Goal: Obtain resource: Download file/media

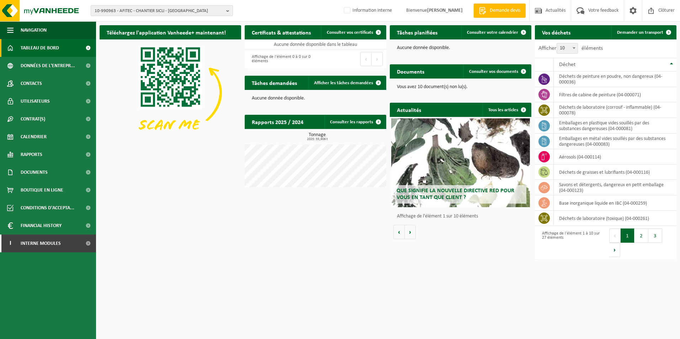
click at [180, 8] on span "10-990963 - AFITEC - CHANTIER SICLI - UCCLE" at bounding box center [159, 11] width 129 height 11
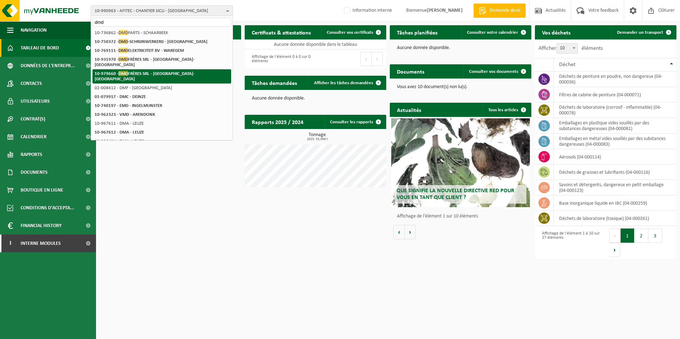
type input "dmd"
click at [175, 71] on strong "10-979660 - DMD FRÈRES SRL - JEMEPPE-SUR-MEUSE" at bounding box center [145, 76] width 100 height 11
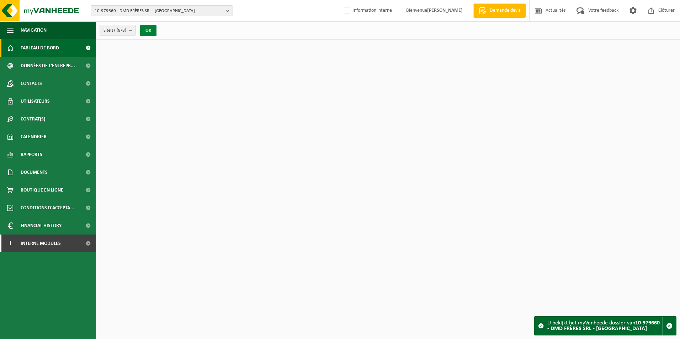
click at [149, 29] on button "OK" at bounding box center [148, 30] width 16 height 11
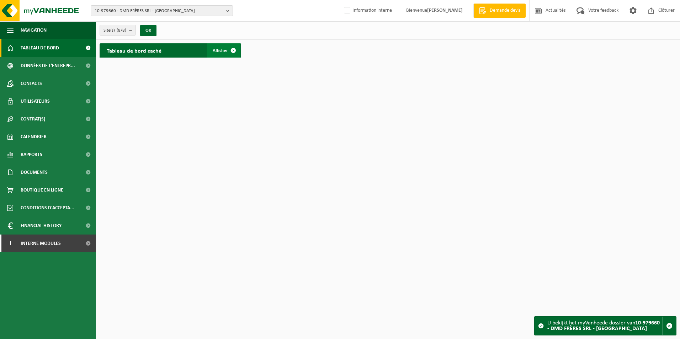
click at [213, 53] on span "Afficher" at bounding box center [220, 50] width 15 height 5
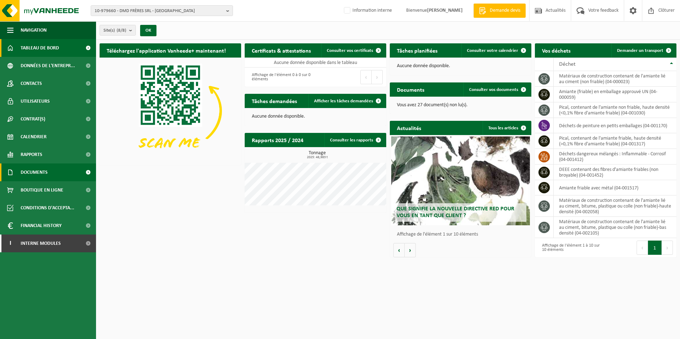
click at [41, 173] on span "Documents" at bounding box center [34, 172] width 27 height 18
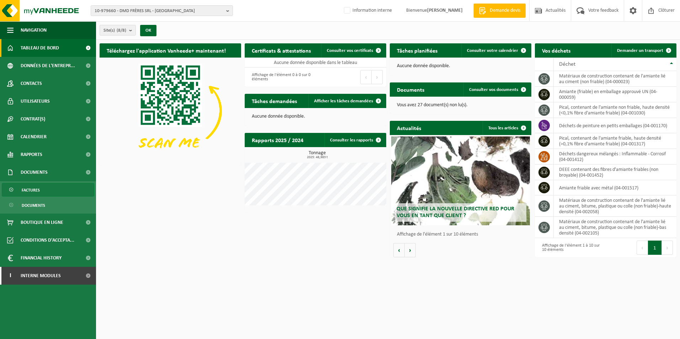
click at [40, 188] on link "Factures" at bounding box center [48, 190] width 92 height 14
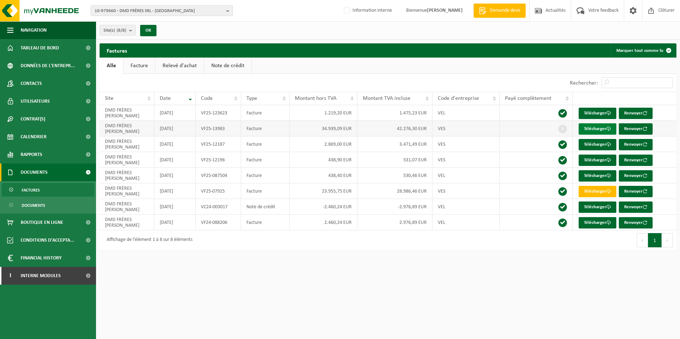
click at [591, 129] on link "Télécharger" at bounding box center [597, 128] width 38 height 11
click at [285, 77] on div "Afficher 10 25 50 100 10 éléments" at bounding box center [244, 83] width 288 height 18
click at [303, 82] on div "Afficher 10 25 50 100 10 éléments" at bounding box center [244, 83] width 288 height 18
click at [588, 129] on link "Télécharger" at bounding box center [597, 128] width 38 height 11
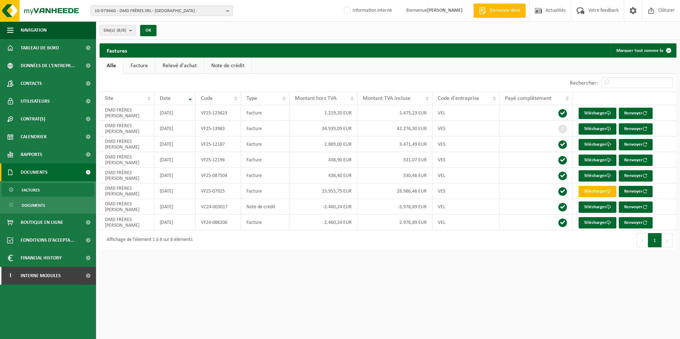
click at [420, 237] on div "Premier Précédent 1 Suivant Dernier" at bounding box center [532, 240] width 288 height 20
click at [417, 32] on div "Site(s) (8/8) Tout sélectionner Tout désélectionner DMD FRÈRES SRL - JEMEPPE-SU…" at bounding box center [388, 30] width 584 height 18
click at [429, 33] on div "Site(s) (8/8) Tout sélectionner Tout désélectionner DMD FRÈRES SRL - JEMEPPE-SU…" at bounding box center [388, 30] width 584 height 18
click at [430, 33] on div "Site(s) (8/8) Tout sélectionner Tout désélectionner DMD FRÈRES SRL - JEMEPPE-SU…" at bounding box center [388, 30] width 584 height 18
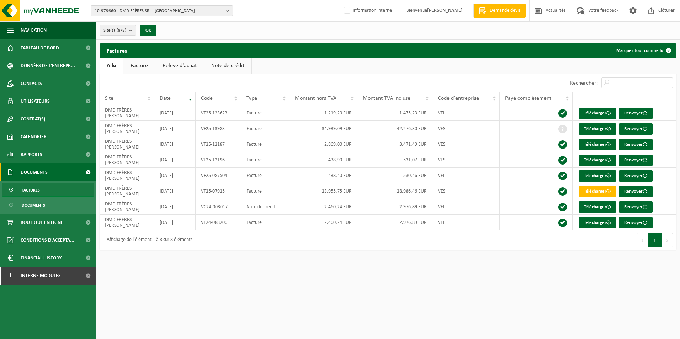
click at [430, 33] on div "Site(s) (8/8) Tout sélectionner Tout désélectionner DMD FRÈRES SRL - JEMEPPE-SU…" at bounding box center [388, 30] width 584 height 18
click at [44, 49] on span "Tableau de bord" at bounding box center [40, 48] width 38 height 18
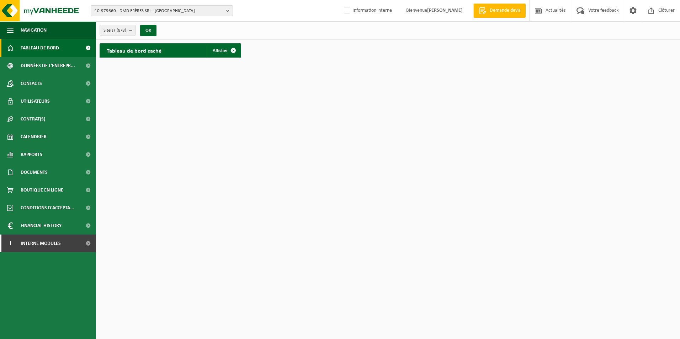
click at [148, 12] on span "10-979660 - DMD FRÈRES SRL - [GEOGRAPHIC_DATA]" at bounding box center [159, 11] width 129 height 11
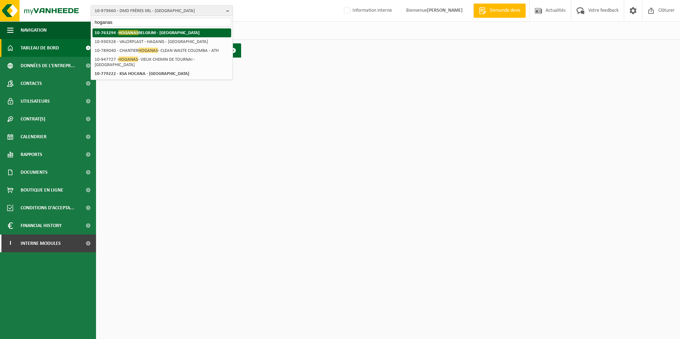
type input "hoganas"
click at [152, 35] on strong "10-763294 - HOGANAS BELGIUM - ATH" at bounding box center [147, 32] width 105 height 5
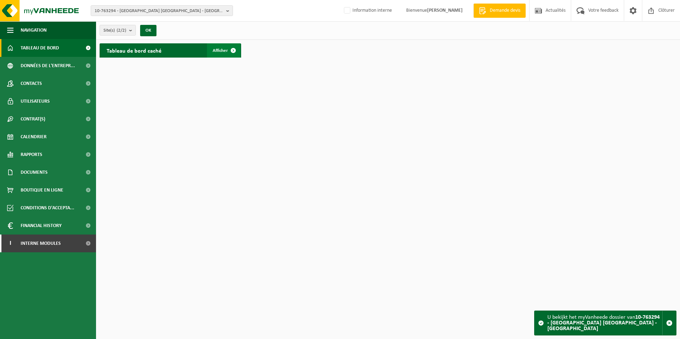
click at [213, 54] on link "Afficher" at bounding box center [223, 50] width 33 height 14
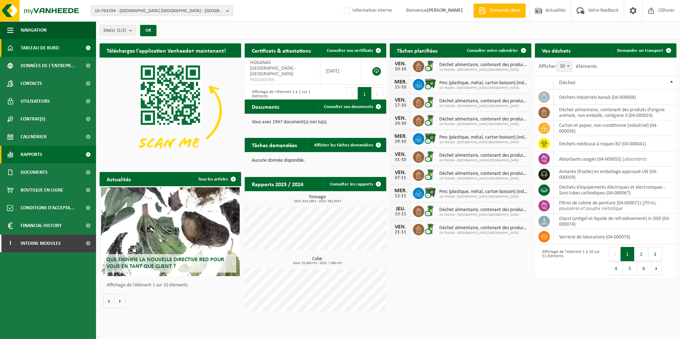
click at [43, 153] on link "Rapports" at bounding box center [48, 155] width 96 height 18
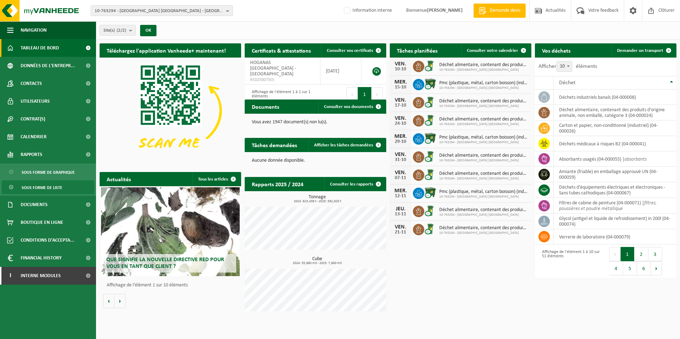
click at [44, 186] on span "Sous forme de liste" at bounding box center [42, 188] width 41 height 14
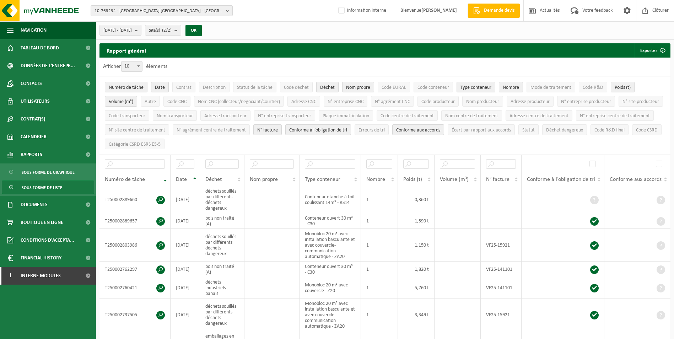
click at [132, 30] on span "[DATE] - [DATE]" at bounding box center [117, 30] width 28 height 11
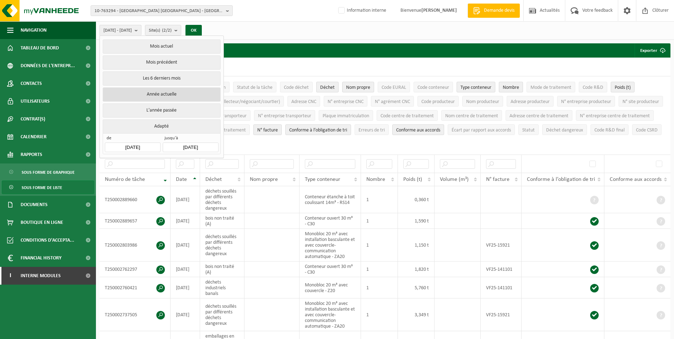
click at [149, 95] on button "Année actuelle" at bounding box center [162, 94] width 118 height 14
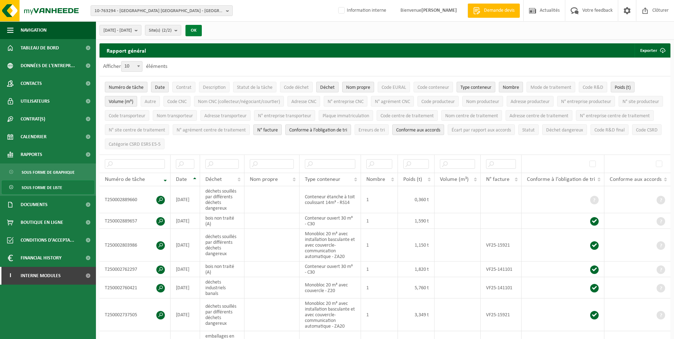
click at [202, 33] on button "OK" at bounding box center [194, 30] width 16 height 11
click at [595, 133] on span "Code R&D final" at bounding box center [610, 130] width 30 height 5
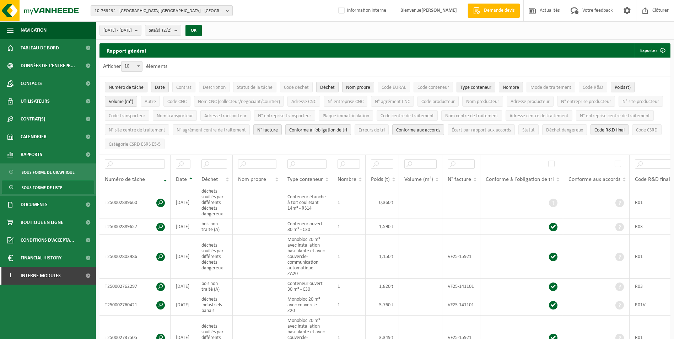
click at [360, 90] on span "Nom propre" at bounding box center [358, 87] width 24 height 5
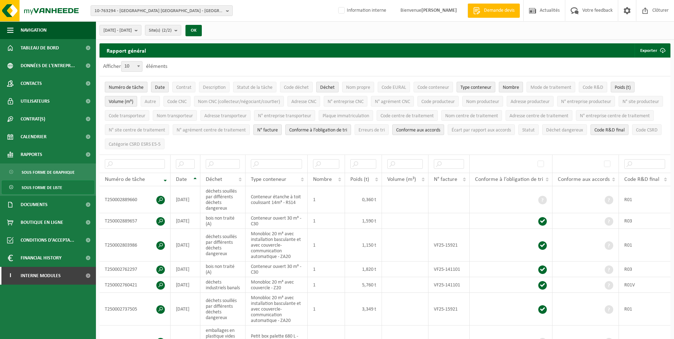
click at [146, 87] on button "Numéro de tâche" at bounding box center [126, 87] width 43 height 11
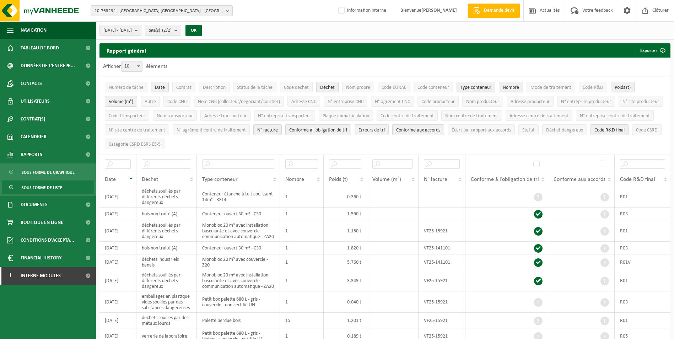
drag, startPoint x: 486, startPoint y: 128, endPoint x: 460, endPoint y: 131, distance: 25.7
click at [440, 129] on span "Conforme aux accords" at bounding box center [418, 130] width 44 height 5
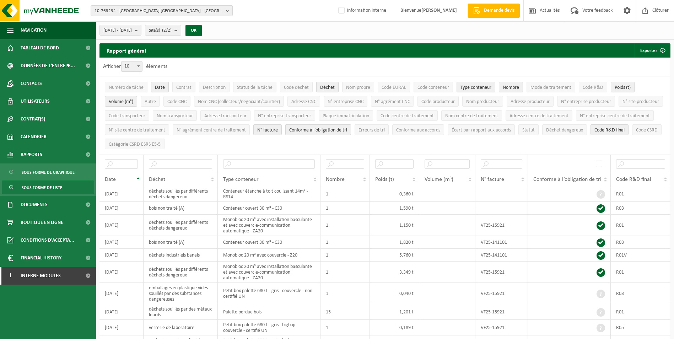
drag, startPoint x: 415, startPoint y: 130, endPoint x: 387, endPoint y: 129, distance: 28.8
click at [347, 130] on span "Conforme à l’obligation de tri" at bounding box center [318, 130] width 58 height 5
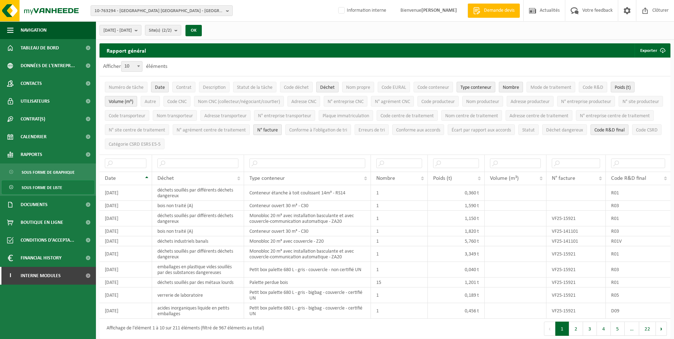
click at [278, 128] on span "N° facture" at bounding box center [267, 130] width 21 height 5
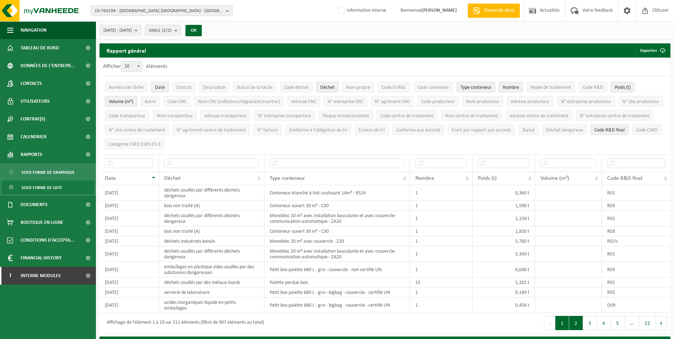
click at [577, 321] on button "2" at bounding box center [576, 323] width 14 height 14
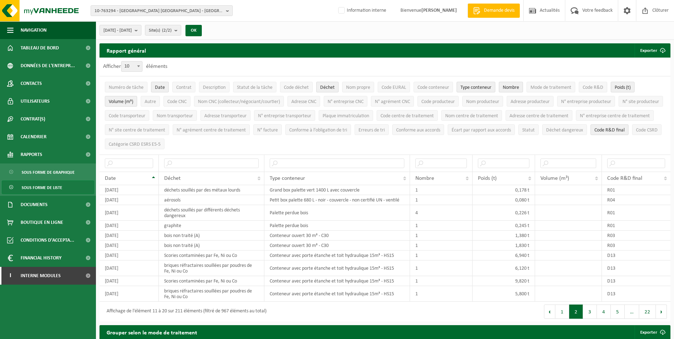
click at [594, 310] on button "3" at bounding box center [590, 312] width 14 height 14
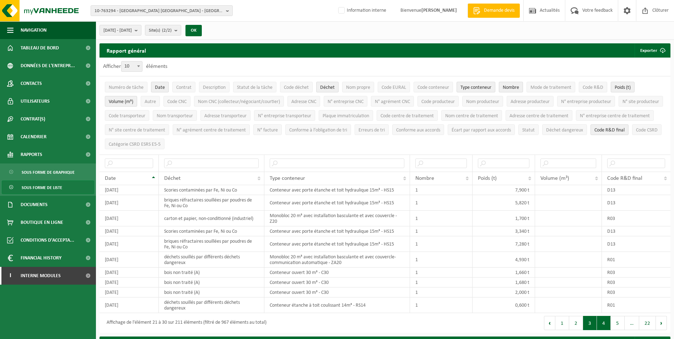
click at [607, 326] on button "4" at bounding box center [604, 323] width 14 height 14
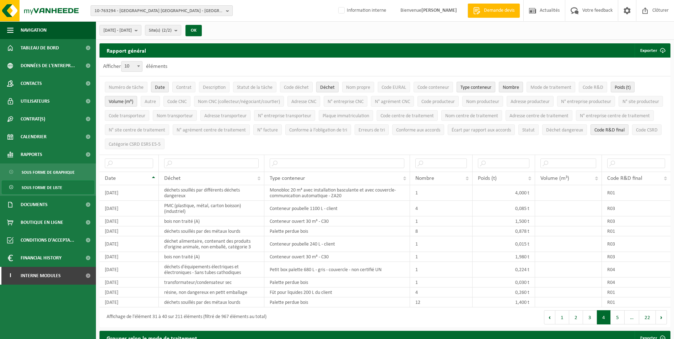
click at [159, 12] on span "10-763294 - HOGANAS BELGIUM - ATH" at bounding box center [159, 11] width 129 height 11
type input "castingpar"
click at [162, 38] on li "10-839707 - CASTINGPAR SA - SENEFFE" at bounding box center [161, 41] width 139 height 9
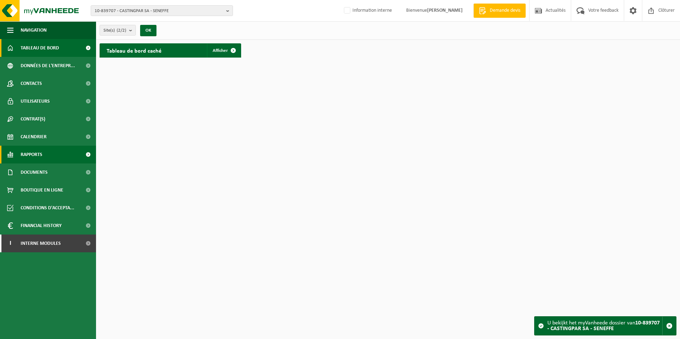
click at [41, 158] on span "Rapports" at bounding box center [32, 155] width 22 height 18
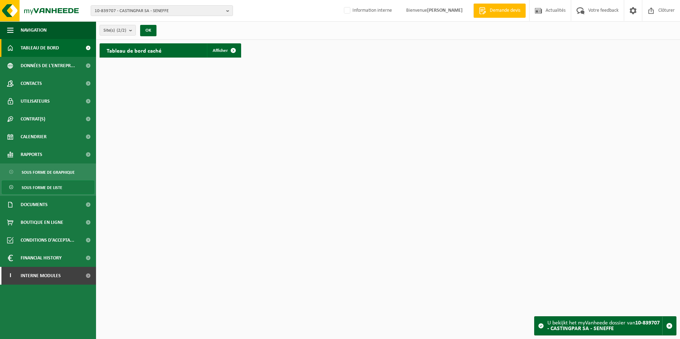
click at [55, 190] on span "Sous forme de liste" at bounding box center [42, 188] width 41 height 14
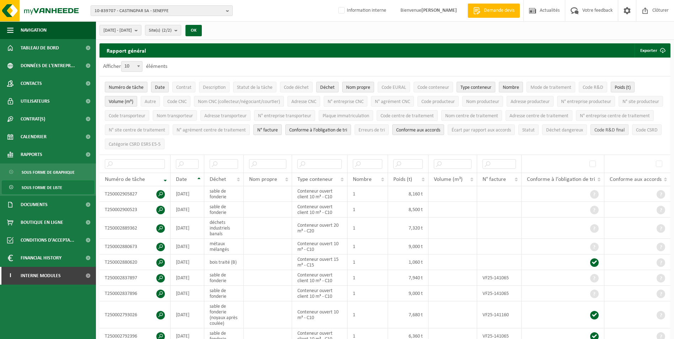
click at [595, 133] on span "Code R&D final" at bounding box center [610, 130] width 30 height 5
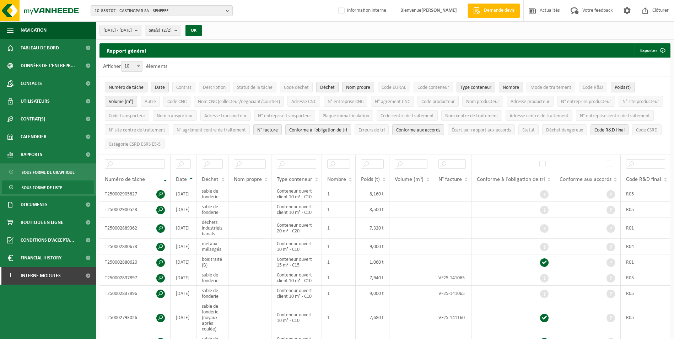
click at [133, 86] on span "Numéro de tâche" at bounding box center [126, 87] width 35 height 5
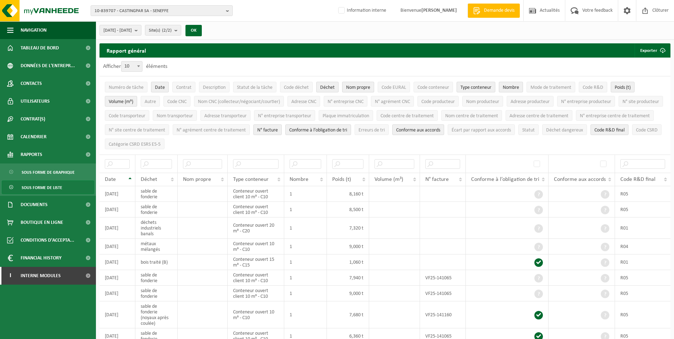
click at [354, 86] on span "Nom propre" at bounding box center [358, 87] width 24 height 5
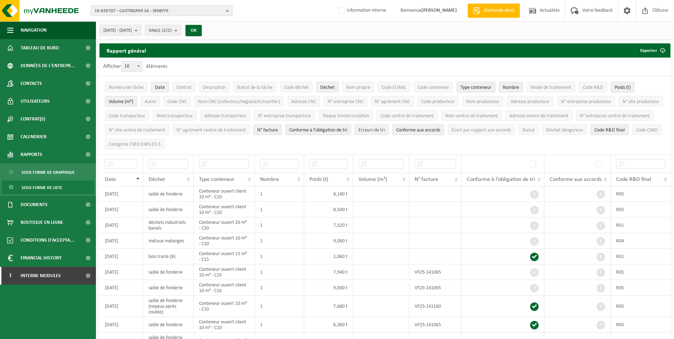
drag, startPoint x: 515, startPoint y: 125, endPoint x: 456, endPoint y: 126, distance: 59.0
click at [444, 125] on button "Conforme aux accords" at bounding box center [418, 129] width 52 height 11
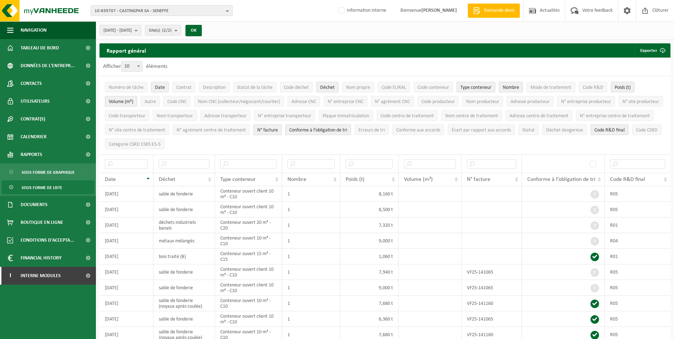
drag, startPoint x: 412, startPoint y: 128, endPoint x: 336, endPoint y: 129, distance: 76.4
click at [347, 128] on span "Conforme à l’obligation de tri" at bounding box center [318, 130] width 58 height 5
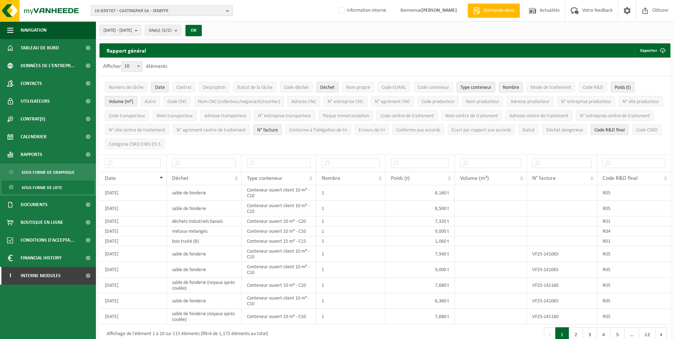
click at [278, 129] on span "N° facture" at bounding box center [267, 130] width 21 height 5
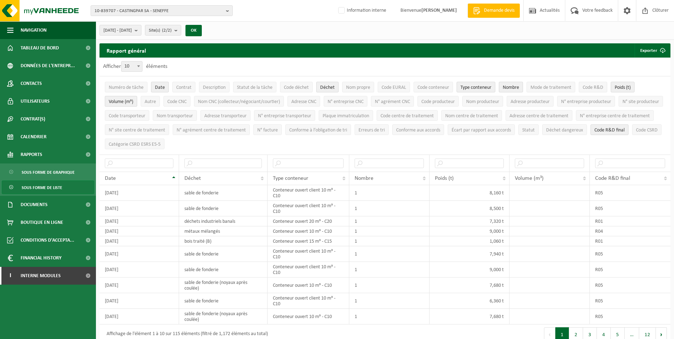
click at [117, 98] on button "Volume (m³)" at bounding box center [121, 101] width 32 height 11
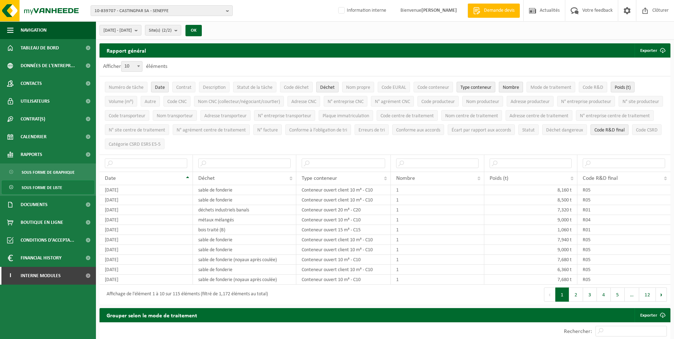
click at [514, 87] on span "Nombre" at bounding box center [511, 87] width 16 height 5
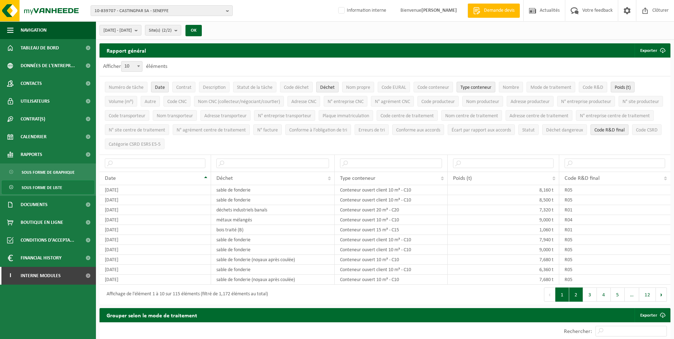
click at [574, 291] on button "2" at bounding box center [576, 295] width 14 height 14
click at [585, 292] on button "3" at bounding box center [590, 295] width 14 height 14
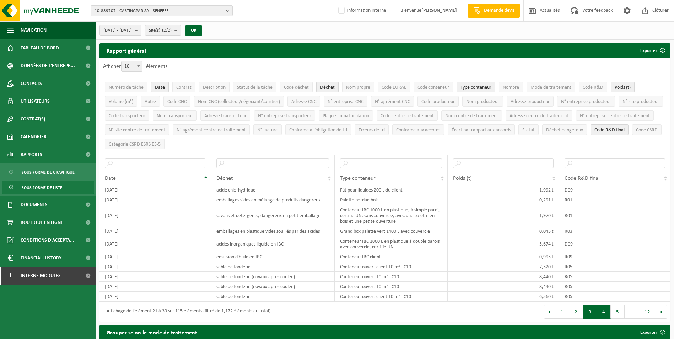
click at [605, 313] on button "4" at bounding box center [604, 312] width 14 height 14
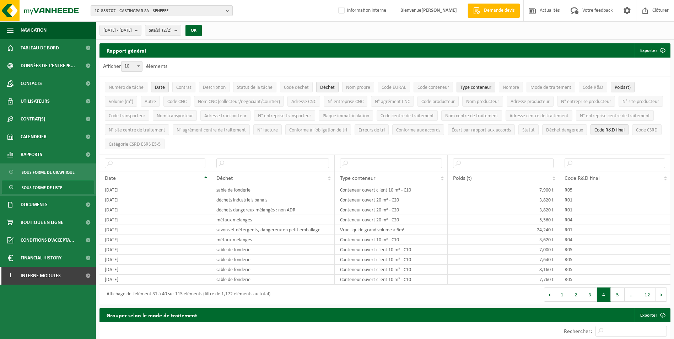
click at [619, 300] on div "Premier Précédent 1 2 3 4 5 … 12 Suivant Dernier" at bounding box center [528, 295] width 286 height 20
click at [618, 298] on button "5" at bounding box center [618, 295] width 14 height 14
click at [615, 295] on button "6" at bounding box center [618, 295] width 14 height 14
click at [618, 294] on button "7" at bounding box center [618, 295] width 14 height 14
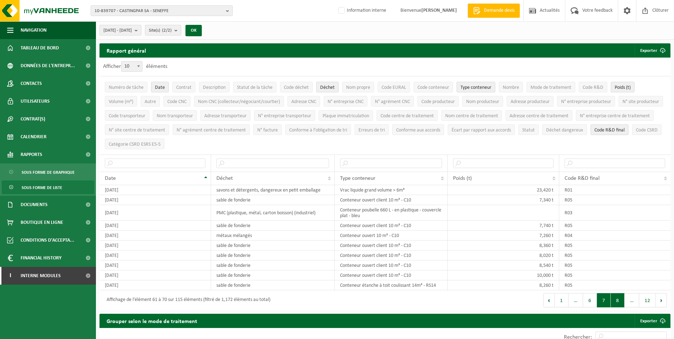
click at [618, 298] on button "8" at bounding box center [618, 300] width 14 height 14
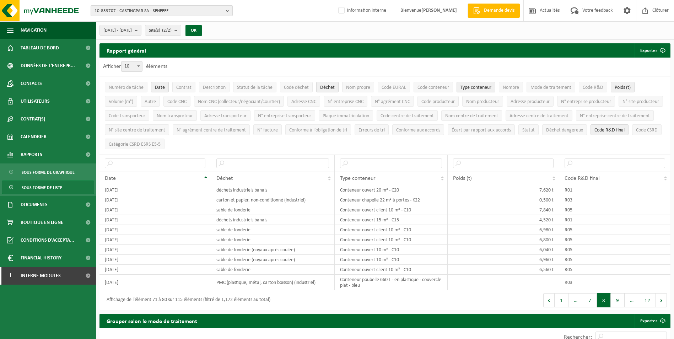
click at [154, 15] on span "10-839707 - CASTINGPAR SA - SENEFFE" at bounding box center [159, 11] width 129 height 11
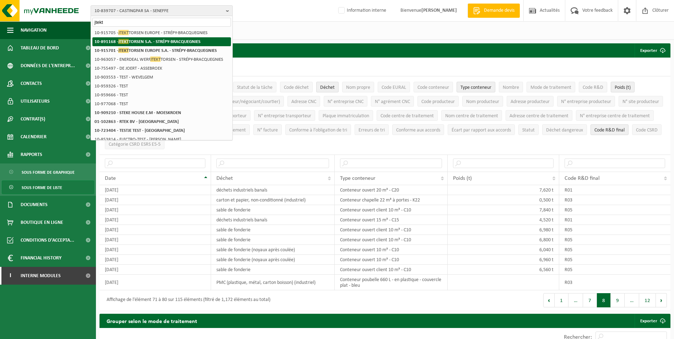
type input "jtekt"
click at [165, 42] on strong "10-891168 - JTEKT TORSEN S.A. - STRÉPY-BRACQUEGNIES" at bounding box center [148, 41] width 106 height 5
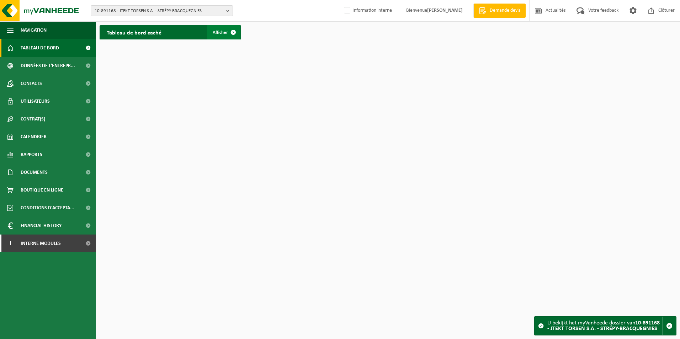
click at [223, 29] on link "Afficher" at bounding box center [223, 32] width 33 height 14
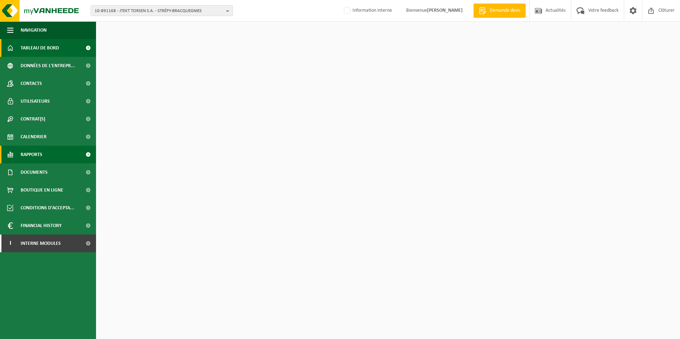
click at [38, 156] on span "Rapports" at bounding box center [32, 155] width 22 height 18
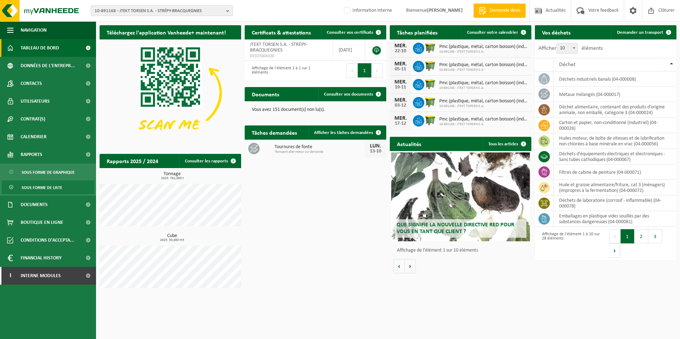
click at [39, 186] on span "Sous forme de liste" at bounding box center [42, 188] width 41 height 14
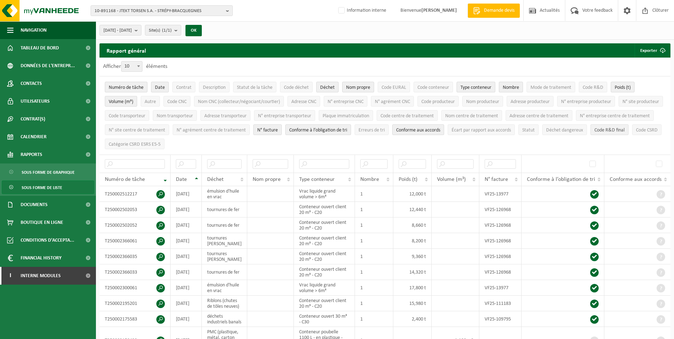
click at [595, 133] on span "Code R&D final" at bounding box center [610, 130] width 30 height 5
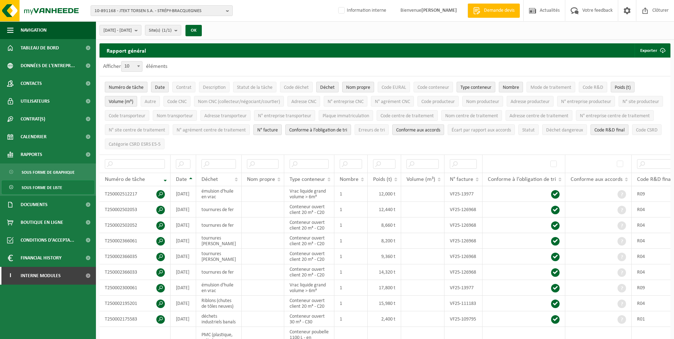
click at [137, 87] on span "Numéro de tâche" at bounding box center [126, 87] width 35 height 5
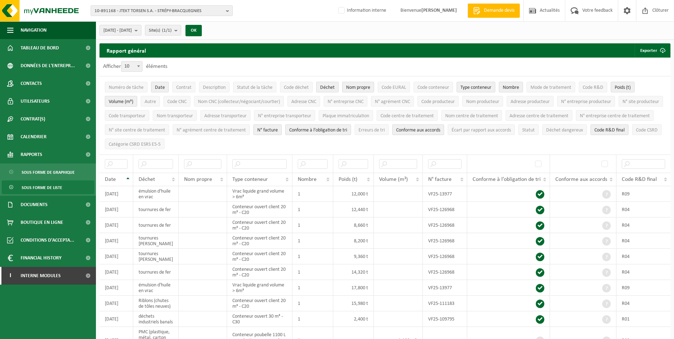
click at [119, 102] on span "Volume (m³)" at bounding box center [121, 101] width 25 height 5
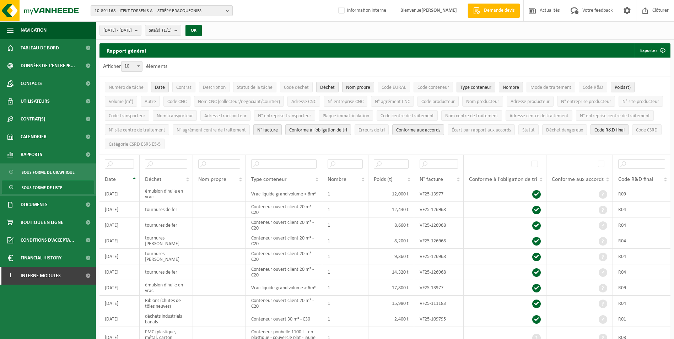
click at [278, 128] on span "N° facture" at bounding box center [267, 130] width 21 height 5
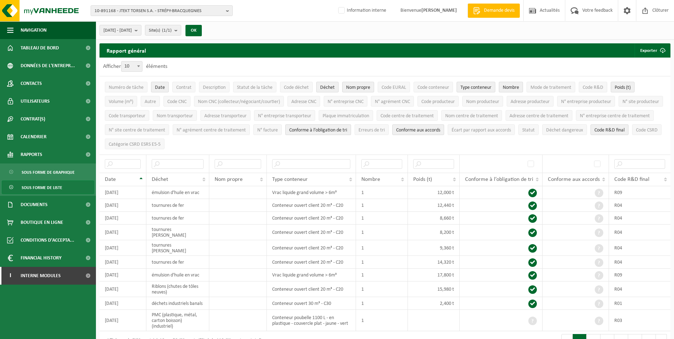
click at [347, 128] on span "Conforme à l’obligation de tri" at bounding box center [318, 130] width 58 height 5
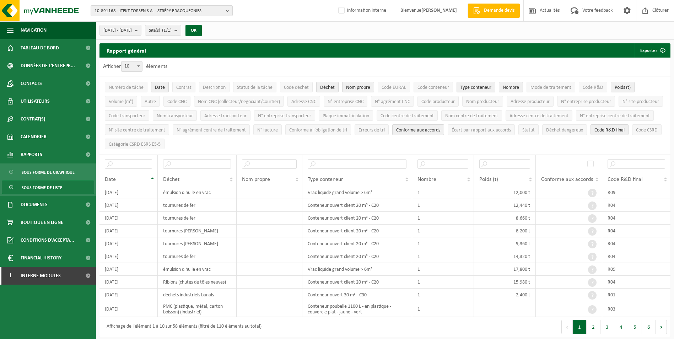
click at [440, 128] on span "Conforme aux accords" at bounding box center [418, 130] width 44 height 5
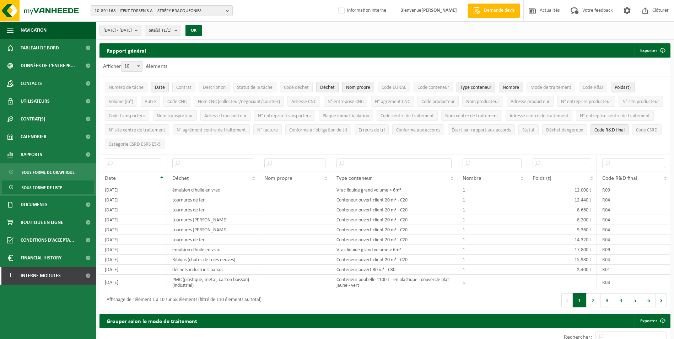
click at [361, 89] on span "Nom propre" at bounding box center [358, 87] width 24 height 5
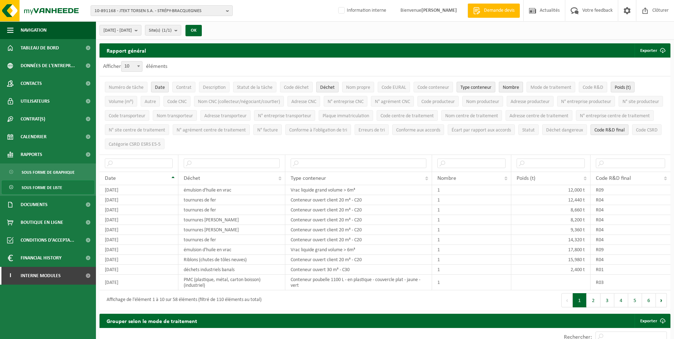
click at [515, 87] on span "Nombre" at bounding box center [511, 87] width 16 height 5
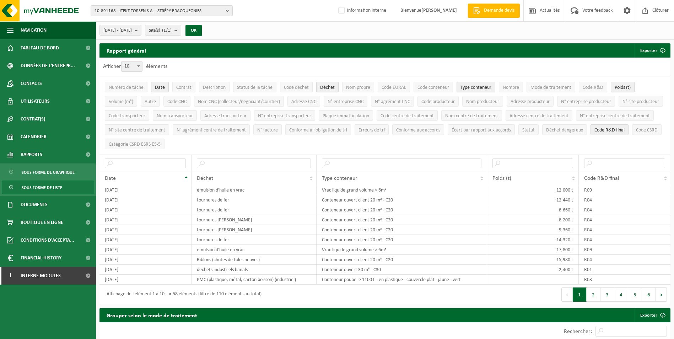
click at [591, 288] on button "2" at bounding box center [594, 295] width 14 height 14
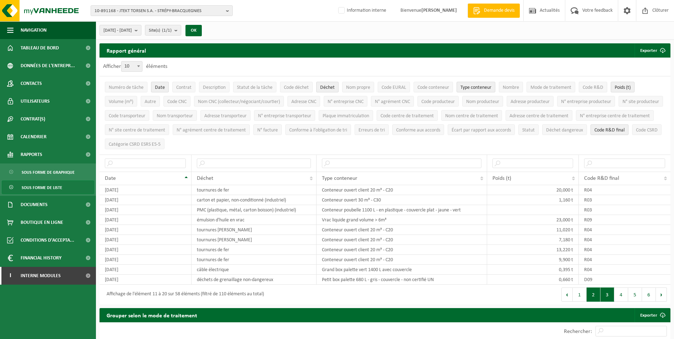
click at [605, 294] on button "3" at bounding box center [608, 295] width 14 height 14
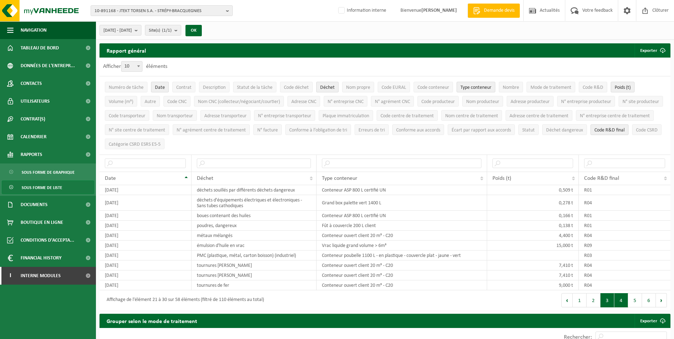
click at [618, 294] on button "4" at bounding box center [621, 300] width 14 height 14
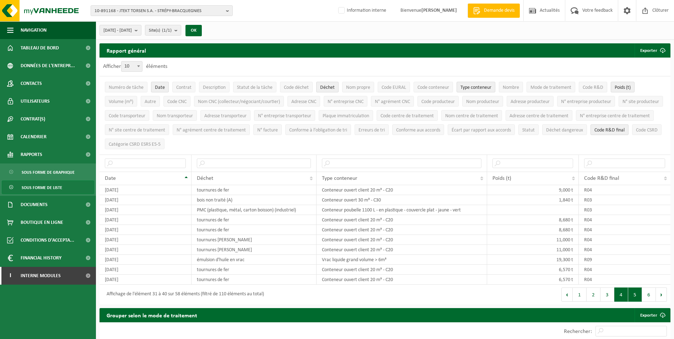
click at [632, 292] on button "5" at bounding box center [635, 295] width 14 height 14
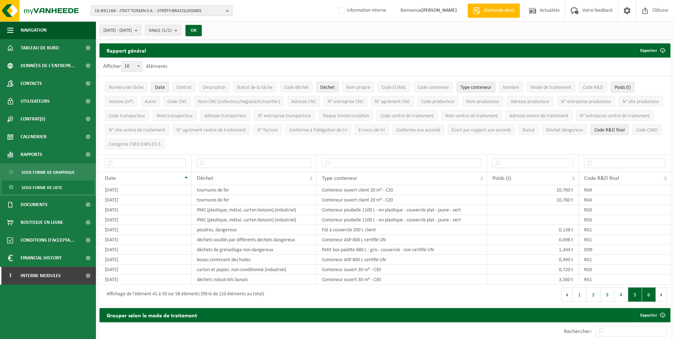
click at [646, 296] on button "6" at bounding box center [649, 295] width 14 height 14
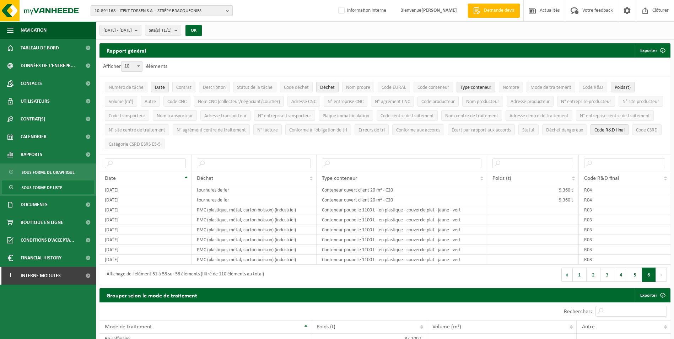
click at [166, 14] on span "10-891168 - JTEKT TORSEN S.A. - STRÉPY-BRACQUEGNIES" at bounding box center [159, 11] width 129 height 11
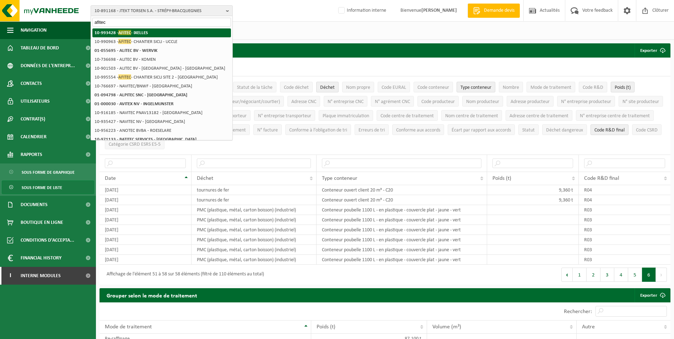
type input "afitec"
click at [156, 34] on li "10-993428 - AFITEC - IXELLES" at bounding box center [161, 32] width 139 height 9
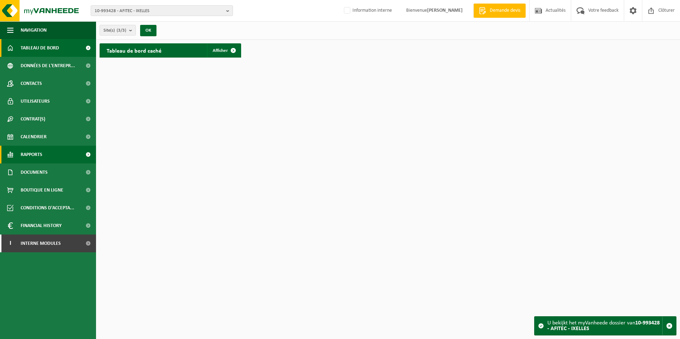
click at [47, 156] on link "Rapports" at bounding box center [48, 155] width 96 height 18
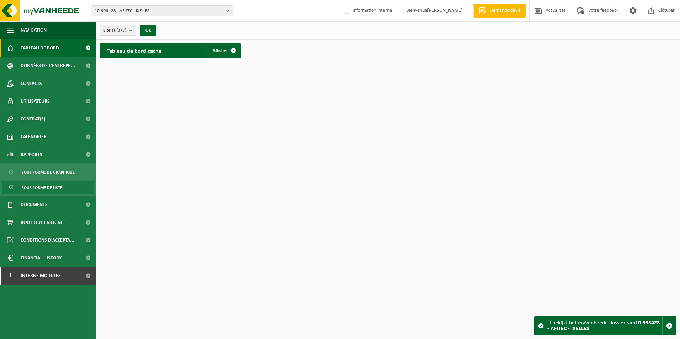
click at [48, 185] on span "Sous forme de liste" at bounding box center [42, 188] width 41 height 14
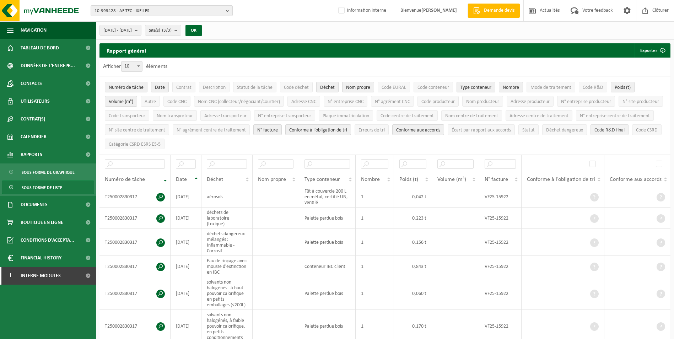
click at [595, 133] on span "Code R&D final" at bounding box center [610, 130] width 30 height 5
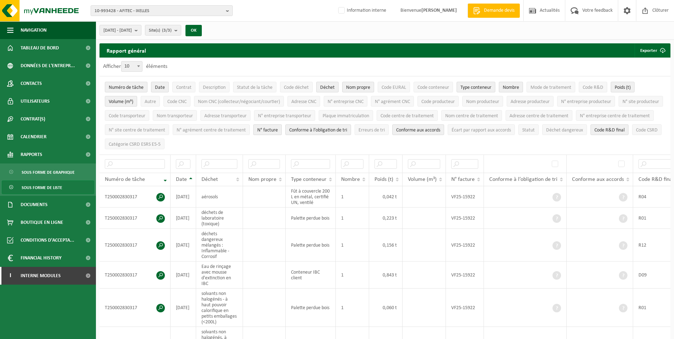
click at [278, 130] on span "N° facture" at bounding box center [267, 130] width 21 height 5
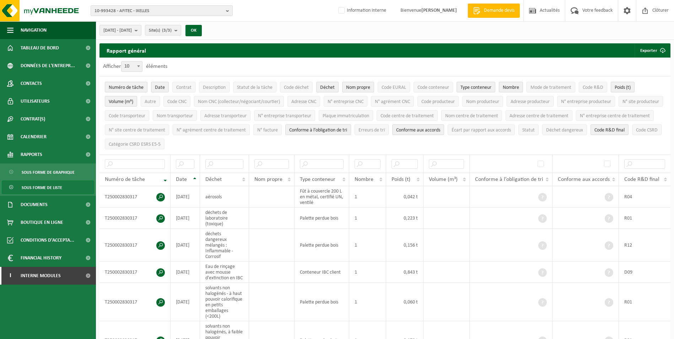
click at [347, 128] on span "Conforme à l’obligation de tri" at bounding box center [318, 130] width 58 height 5
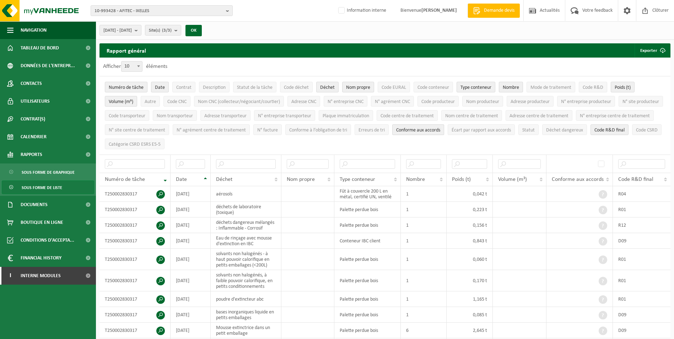
click at [440, 128] on span "Conforme aux accords" at bounding box center [418, 130] width 44 height 5
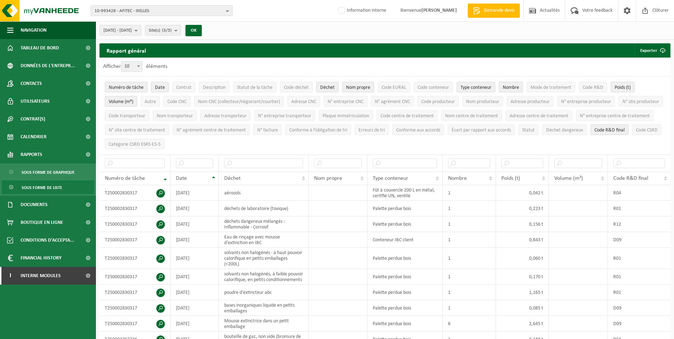
click at [517, 90] on span "Nombre" at bounding box center [511, 87] width 16 height 5
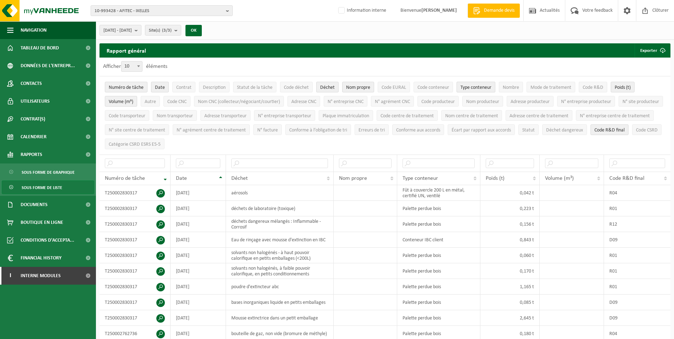
click at [472, 89] on span "Type conteneur" at bounding box center [476, 87] width 31 height 5
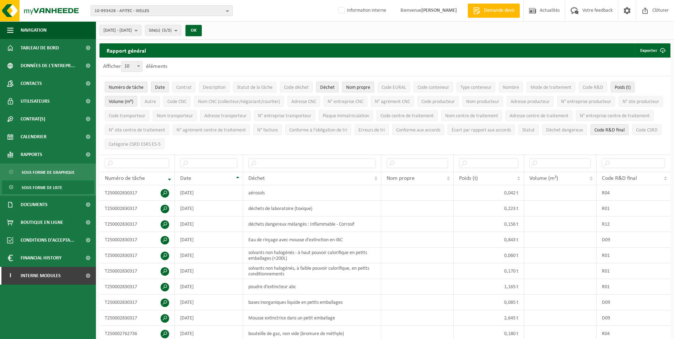
click at [356, 91] on button "Nom propre" at bounding box center [358, 87] width 32 height 11
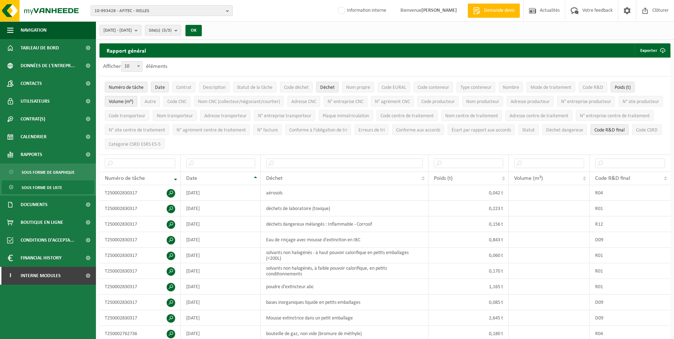
click at [119, 102] on span "Volume (m³)" at bounding box center [121, 101] width 25 height 5
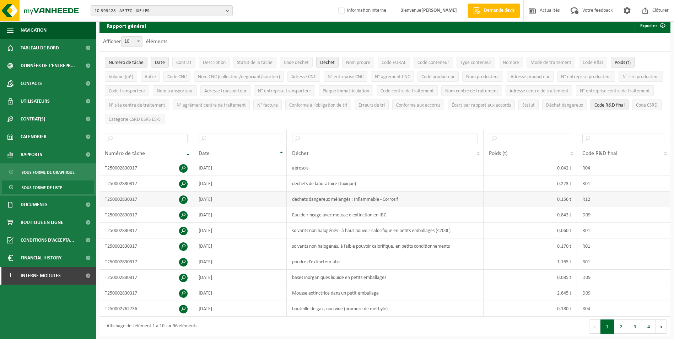
scroll to position [36, 0]
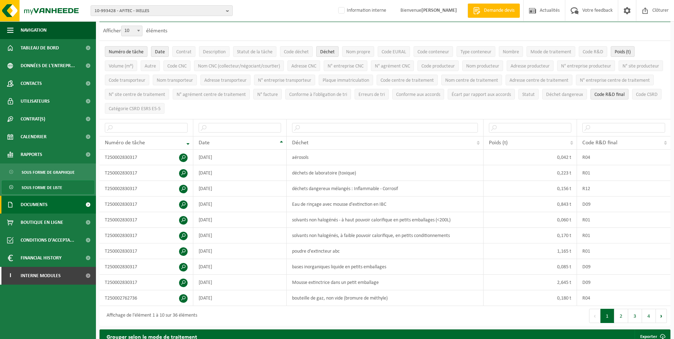
click at [54, 209] on link "Documents" at bounding box center [48, 205] width 96 height 18
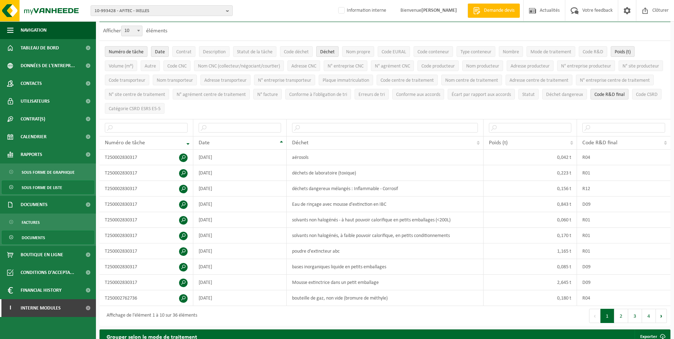
click at [55, 235] on link "Documents" at bounding box center [48, 238] width 92 height 14
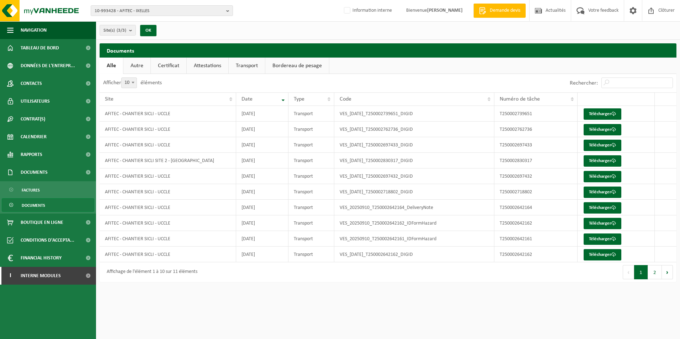
click at [203, 66] on link "Attestations" at bounding box center [208, 66] width 42 height 16
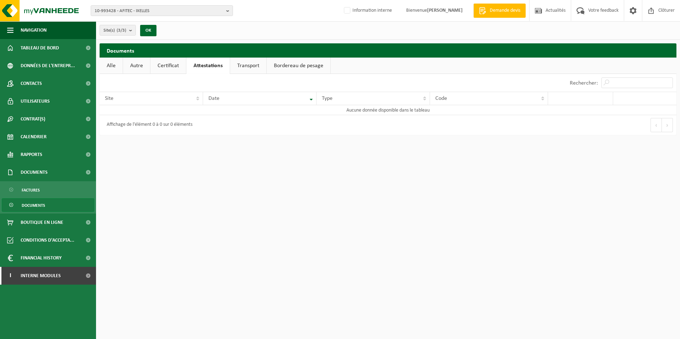
click at [231, 67] on link "Transport" at bounding box center [248, 66] width 36 height 16
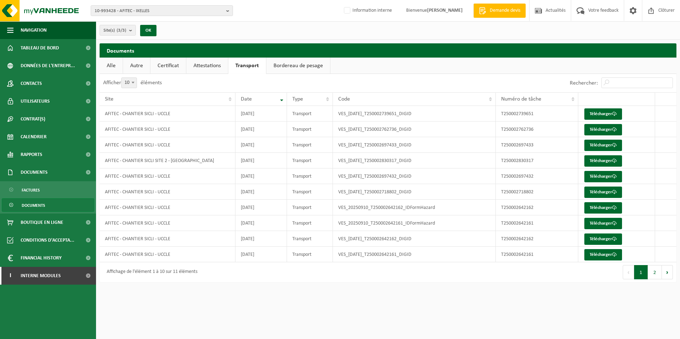
click at [176, 68] on link "Certificat" at bounding box center [168, 66] width 36 height 16
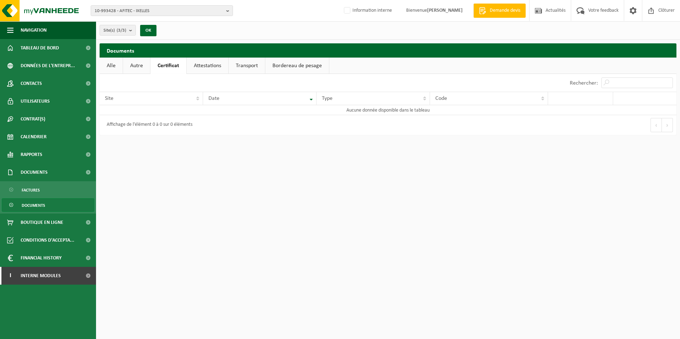
click at [215, 67] on link "Attestations" at bounding box center [208, 66] width 42 height 16
click at [263, 66] on link "Transport" at bounding box center [248, 66] width 36 height 16
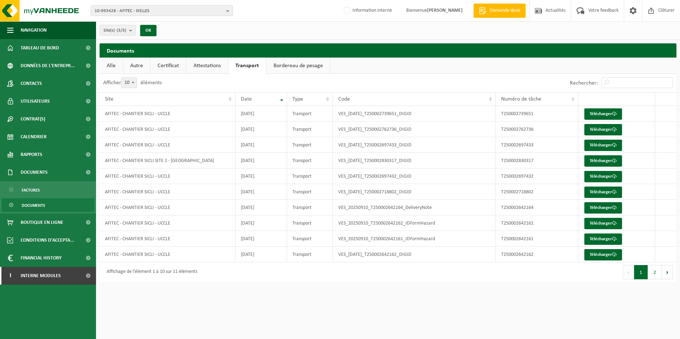
click at [654, 279] on div "Premier Précédent 1 2 Suivant Dernier" at bounding box center [532, 272] width 288 height 20
click at [654, 275] on button "2" at bounding box center [655, 272] width 14 height 14
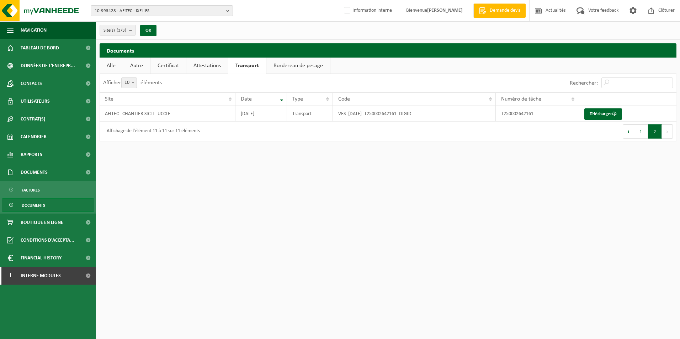
click at [639, 134] on button "1" at bounding box center [641, 131] width 14 height 14
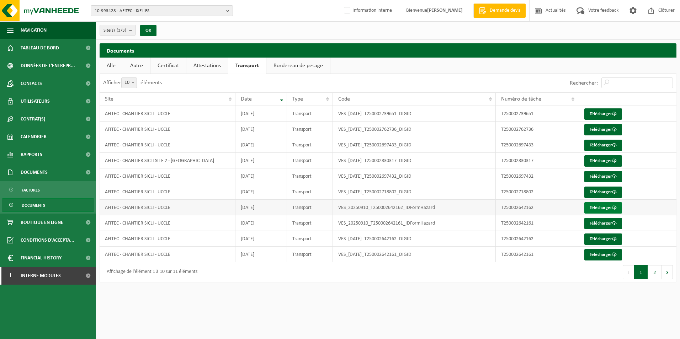
click at [589, 206] on link "Télécharger" at bounding box center [603, 207] width 38 height 11
click at [594, 240] on link "Télécharger" at bounding box center [603, 239] width 38 height 11
click at [589, 255] on link "Télécharger" at bounding box center [603, 254] width 38 height 11
click at [595, 190] on link "Télécharger" at bounding box center [603, 192] width 38 height 11
click at [599, 177] on link "Télécharger" at bounding box center [603, 176] width 38 height 11
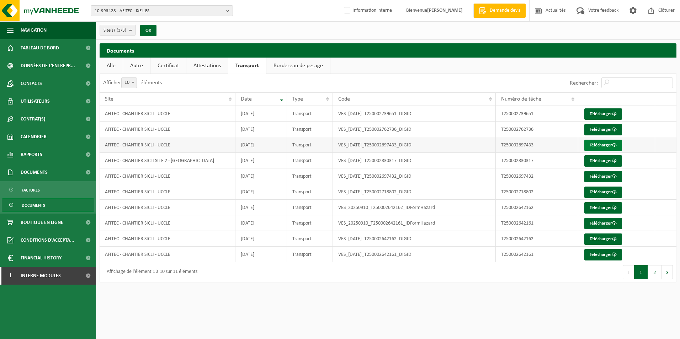
click at [590, 144] on link "Télécharger" at bounding box center [603, 145] width 38 height 11
click at [667, 31] on div "Site(s) (3/3) Tout sélectionner Tout désélectionner AFITEC - IXELLES AFITEC - C…" at bounding box center [388, 30] width 584 height 18
click at [608, 160] on link "Télécharger" at bounding box center [603, 160] width 38 height 11
click at [433, 79] on div "Rechercher:" at bounding box center [532, 83] width 288 height 18
click at [593, 116] on link "Télécharger" at bounding box center [603, 113] width 38 height 11
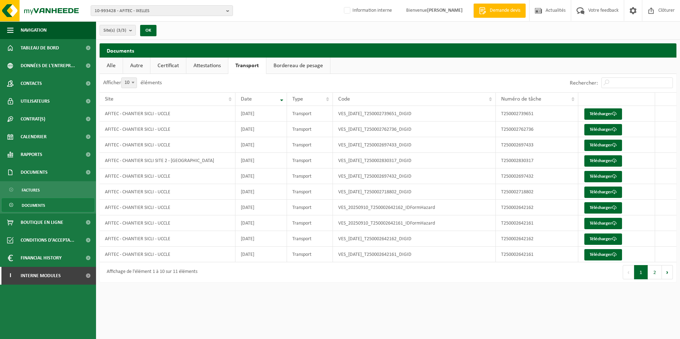
click at [442, 71] on ul "Alle Autre Certificat Attestations Transport Bordereau de pesage" at bounding box center [388, 66] width 576 height 16
click at [588, 129] on link "Télécharger" at bounding box center [603, 129] width 38 height 11
click at [152, 11] on span "10-993428 - AFITEC - IXELLES" at bounding box center [159, 11] width 129 height 11
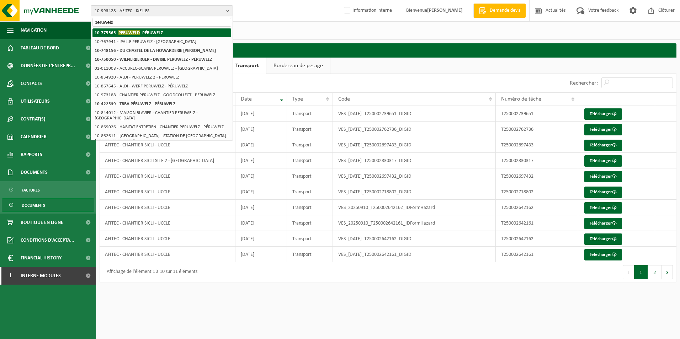
type input "peruweld"
click at [138, 35] on span "PERUWELD" at bounding box center [128, 32] width 21 height 5
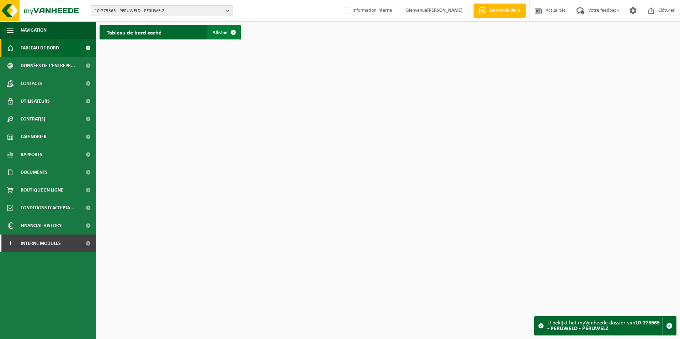
click at [226, 36] on link "Afficher" at bounding box center [223, 32] width 33 height 14
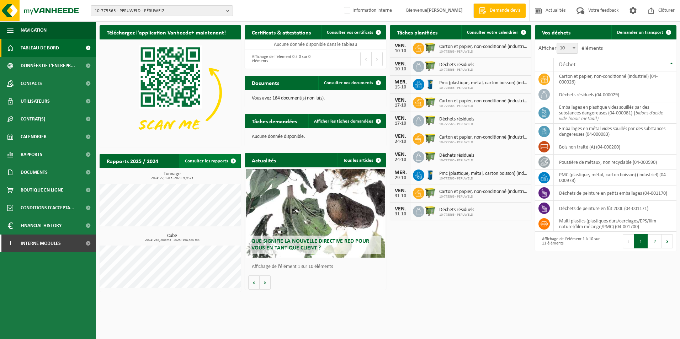
click at [216, 159] on link "Consulter les rapports" at bounding box center [209, 161] width 61 height 14
